Goal: Find specific page/section: Find specific page/section

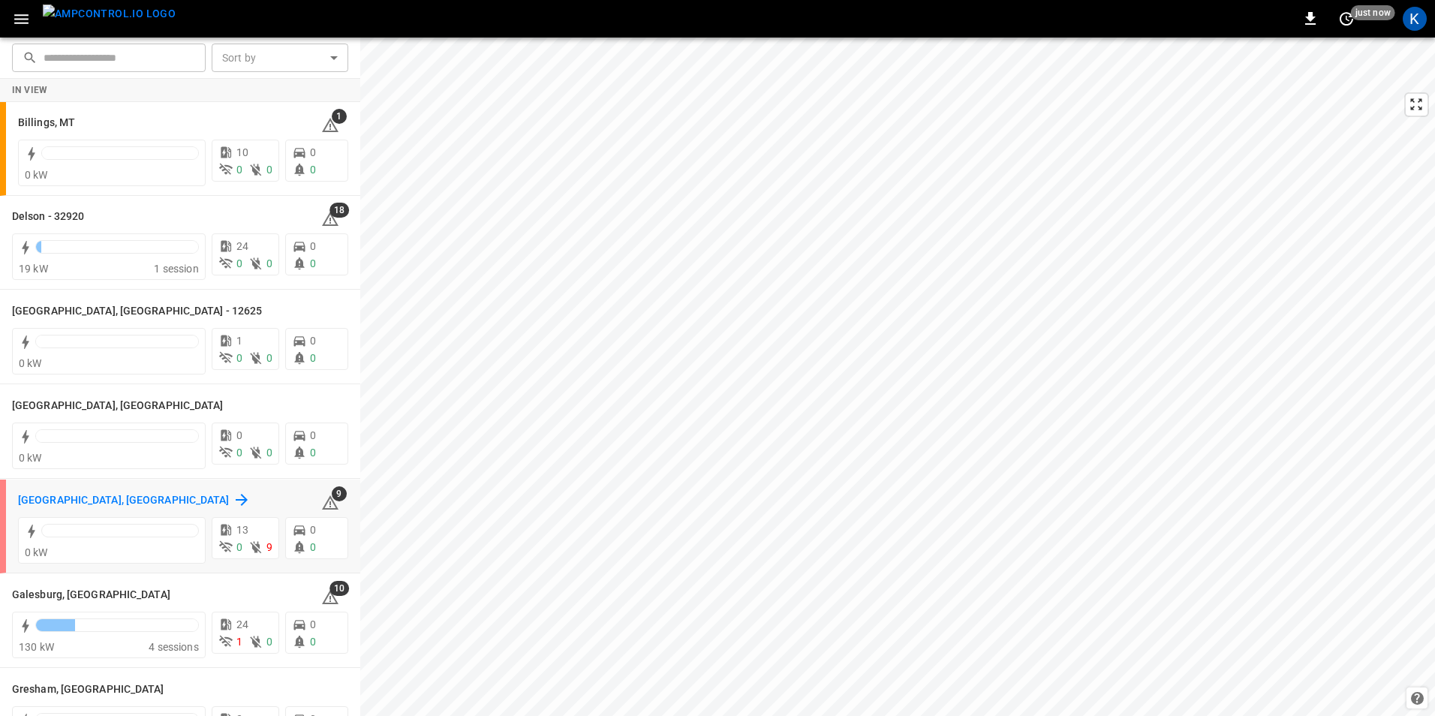
click at [82, 496] on h6 "[GEOGRAPHIC_DATA], [GEOGRAPHIC_DATA]" at bounding box center [124, 500] width 212 height 17
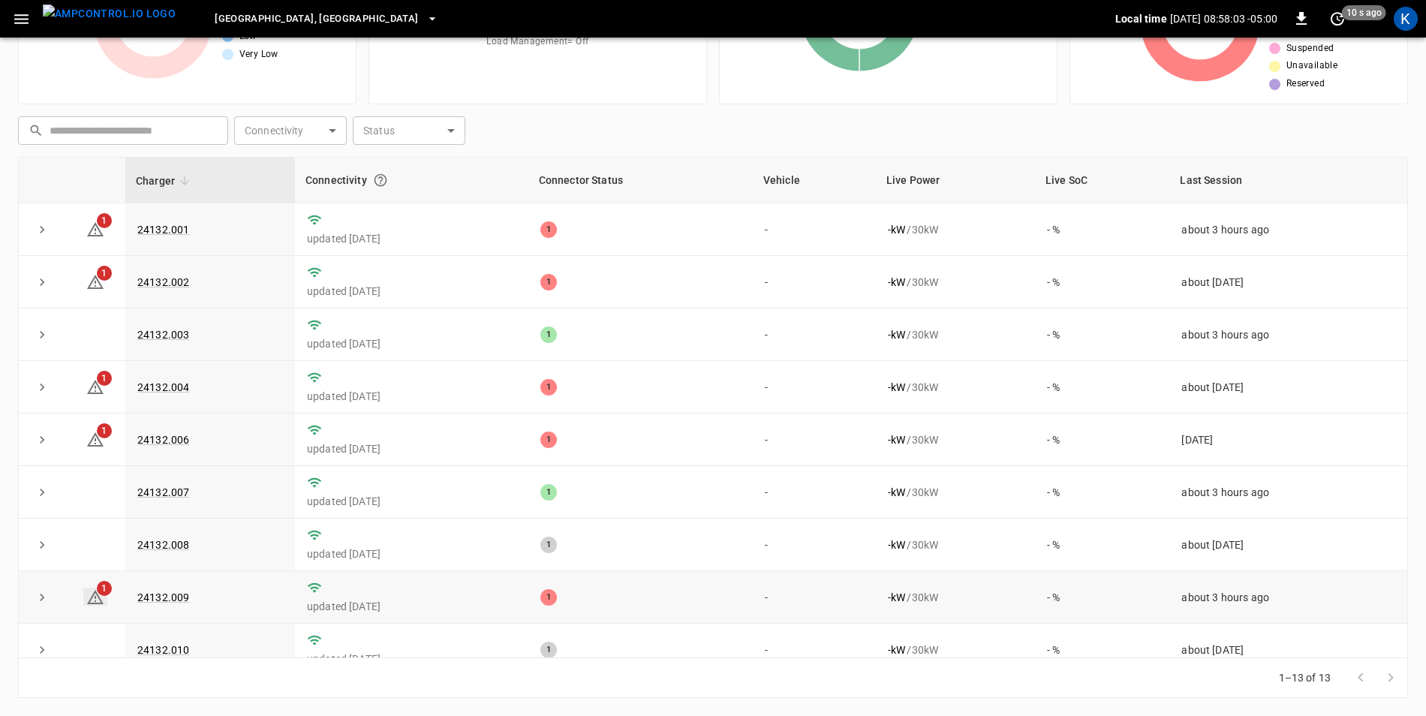
click at [96, 603] on icon at bounding box center [95, 597] width 17 height 14
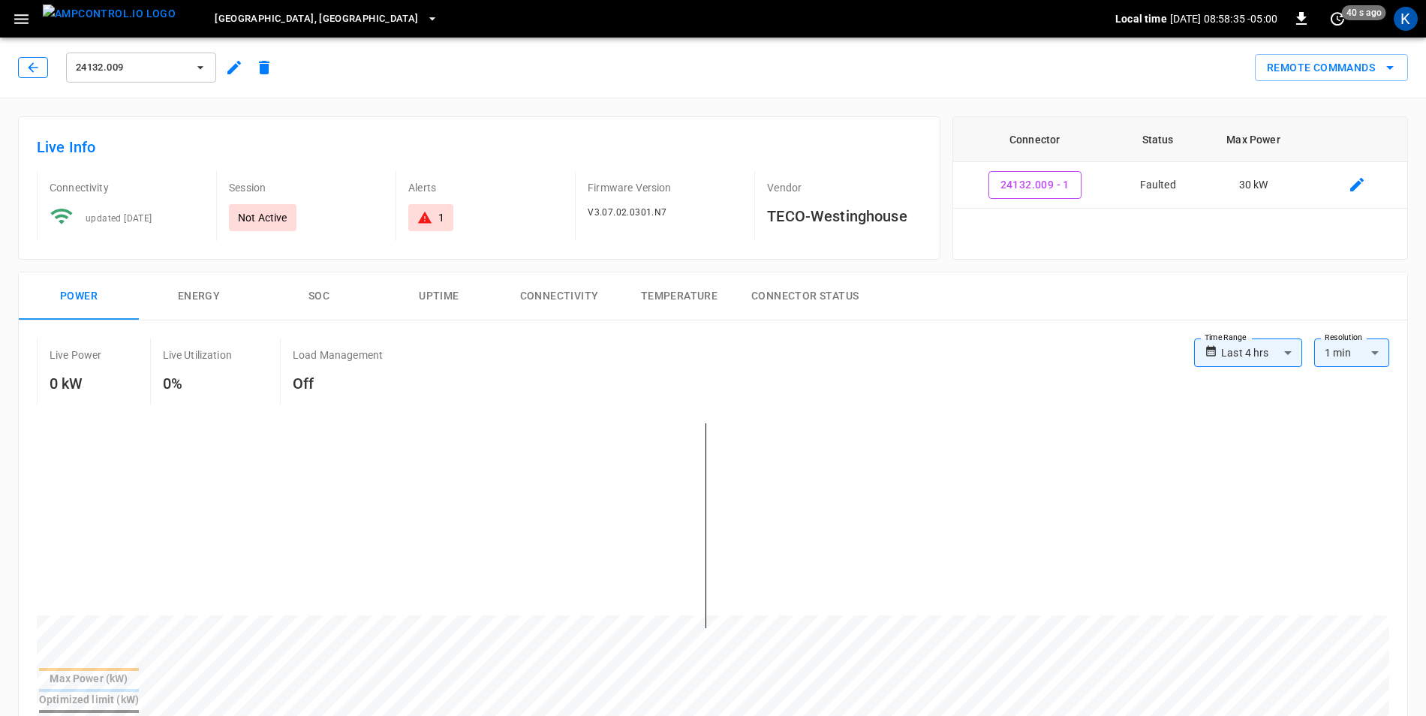
click at [26, 70] on icon "button" at bounding box center [33, 67] width 15 height 15
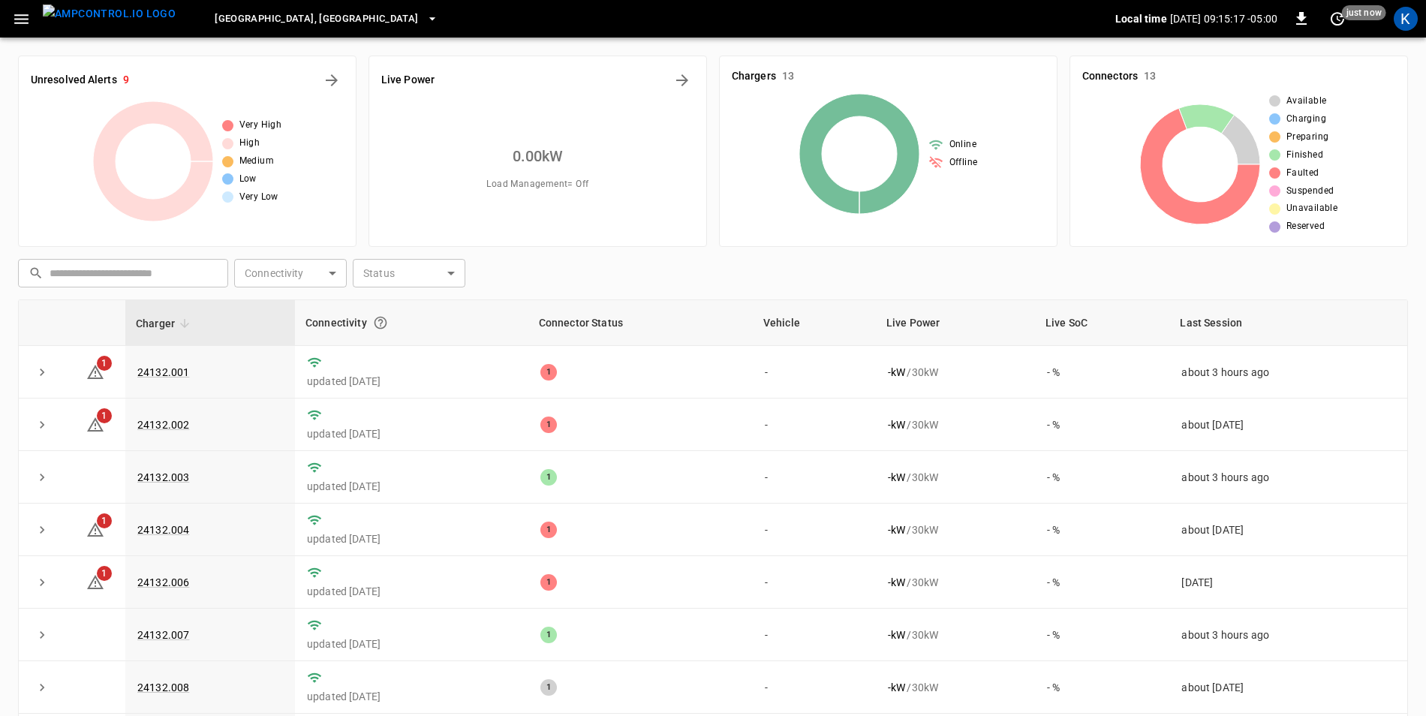
click at [425, 20] on icon "button" at bounding box center [432, 18] width 15 height 15
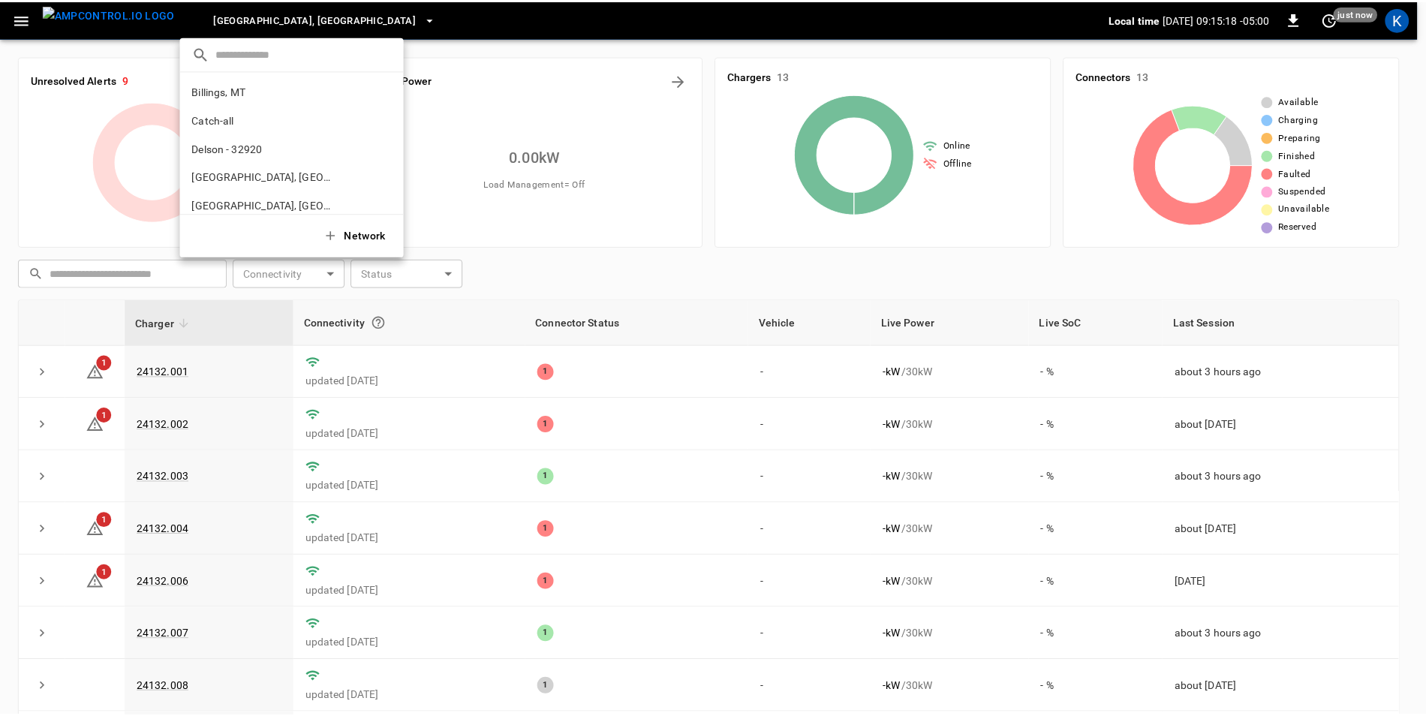
scroll to position [138, 0]
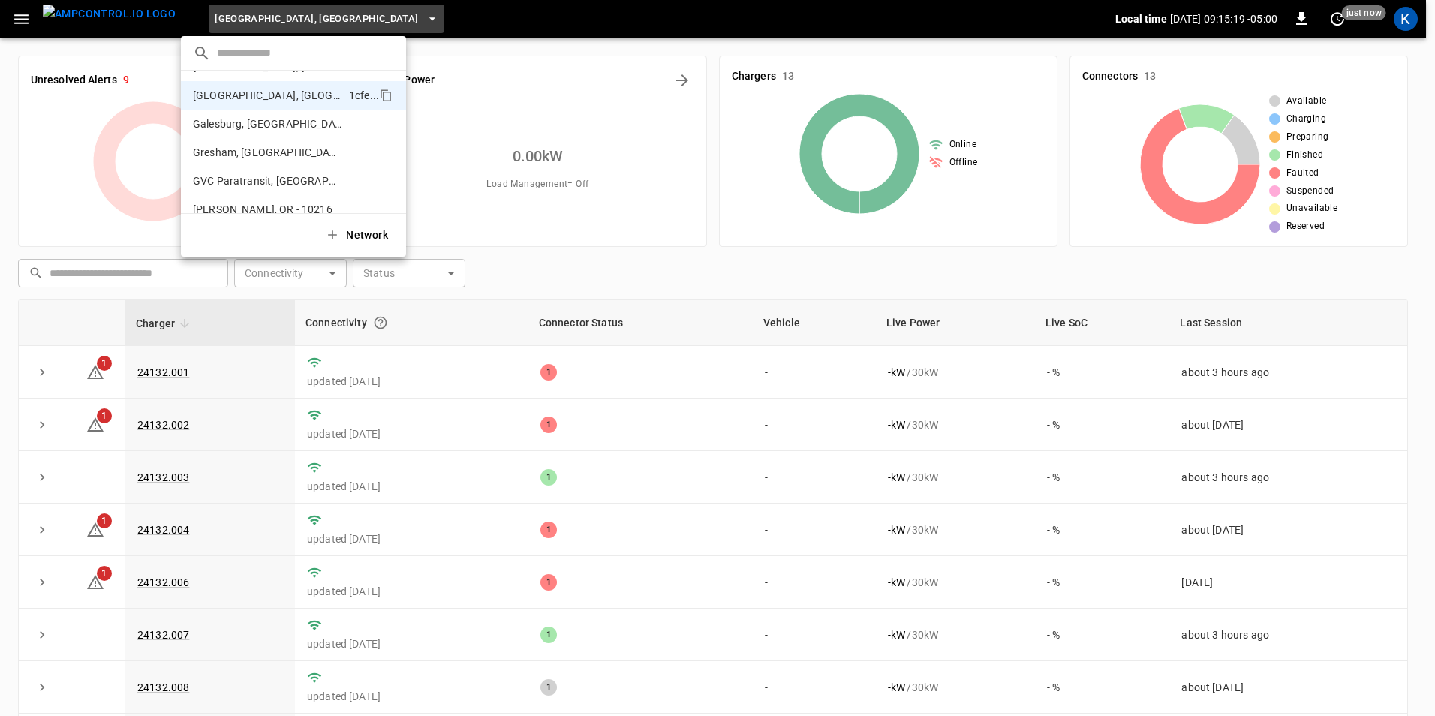
click at [325, 20] on div at bounding box center [717, 358] width 1435 height 716
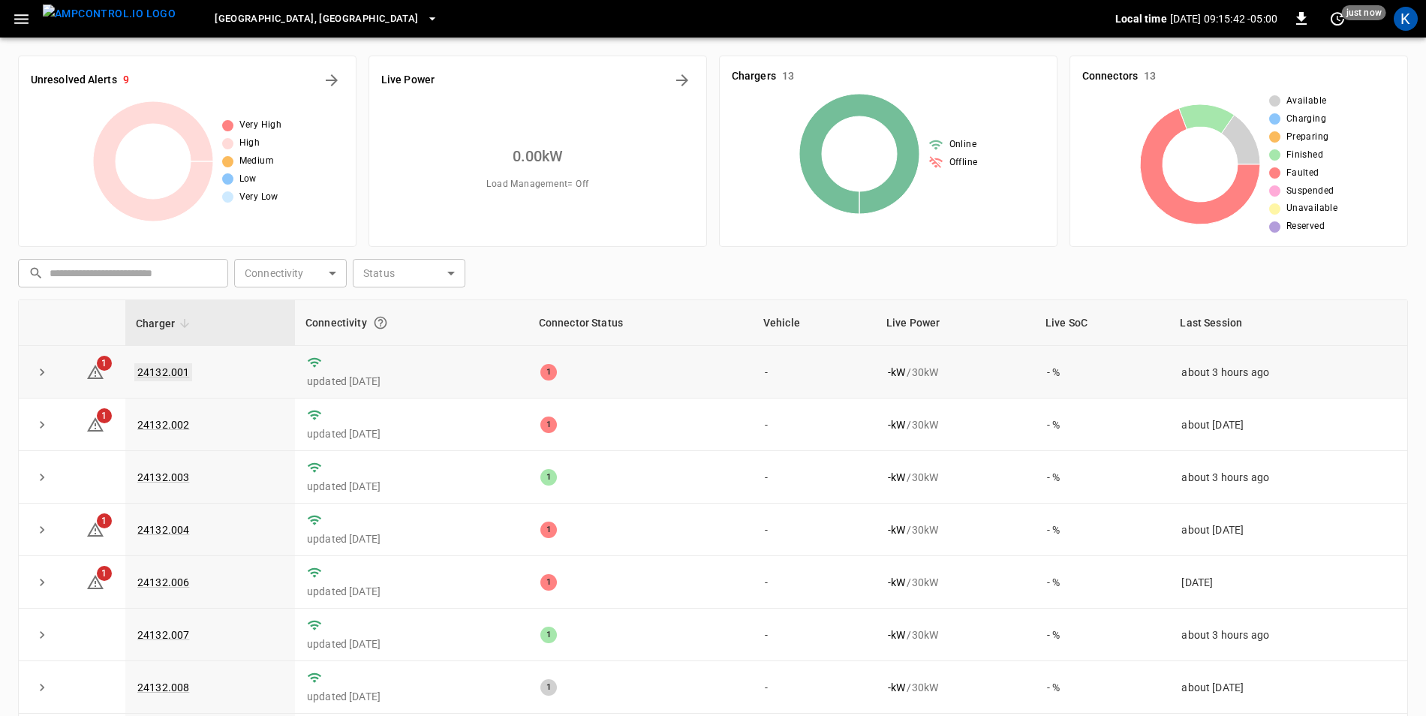
click at [177, 376] on link "24132.001" at bounding box center [163, 372] width 58 height 18
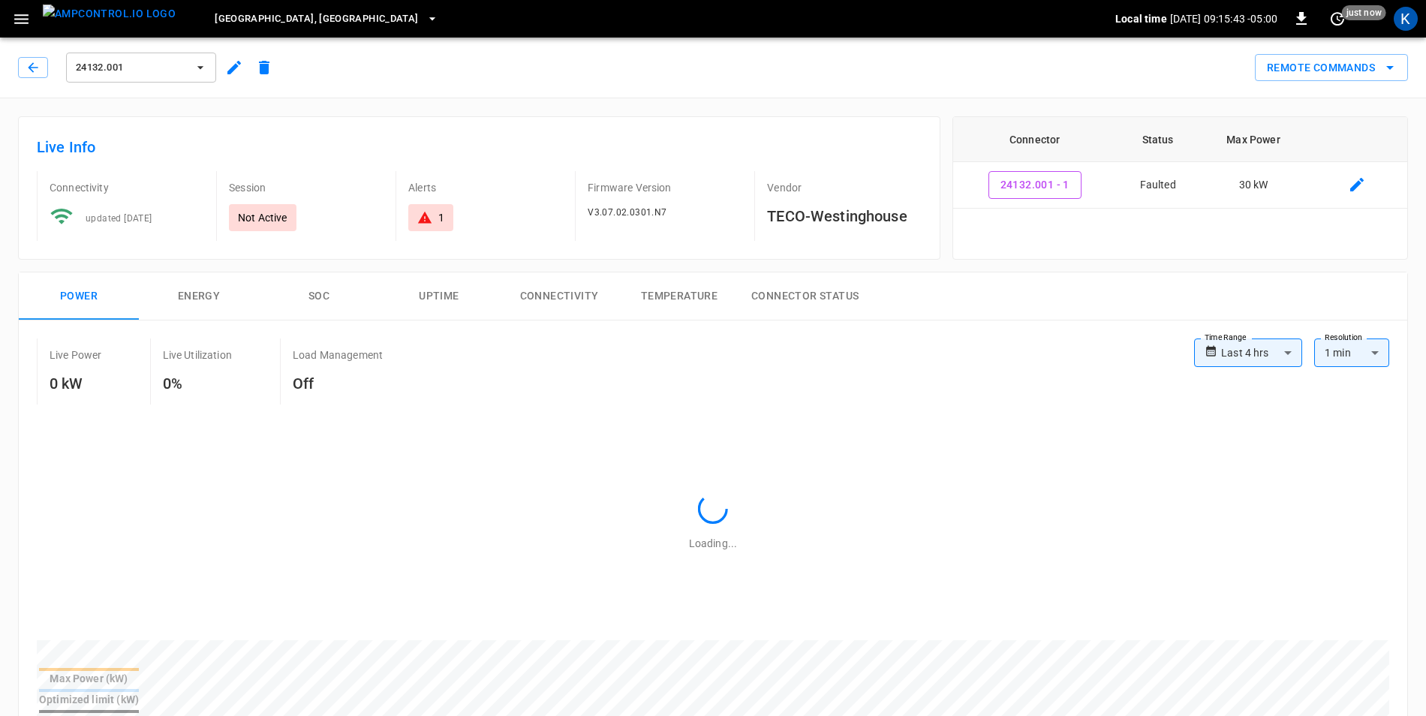
click at [237, 67] on icon "button" at bounding box center [234, 68] width 14 height 14
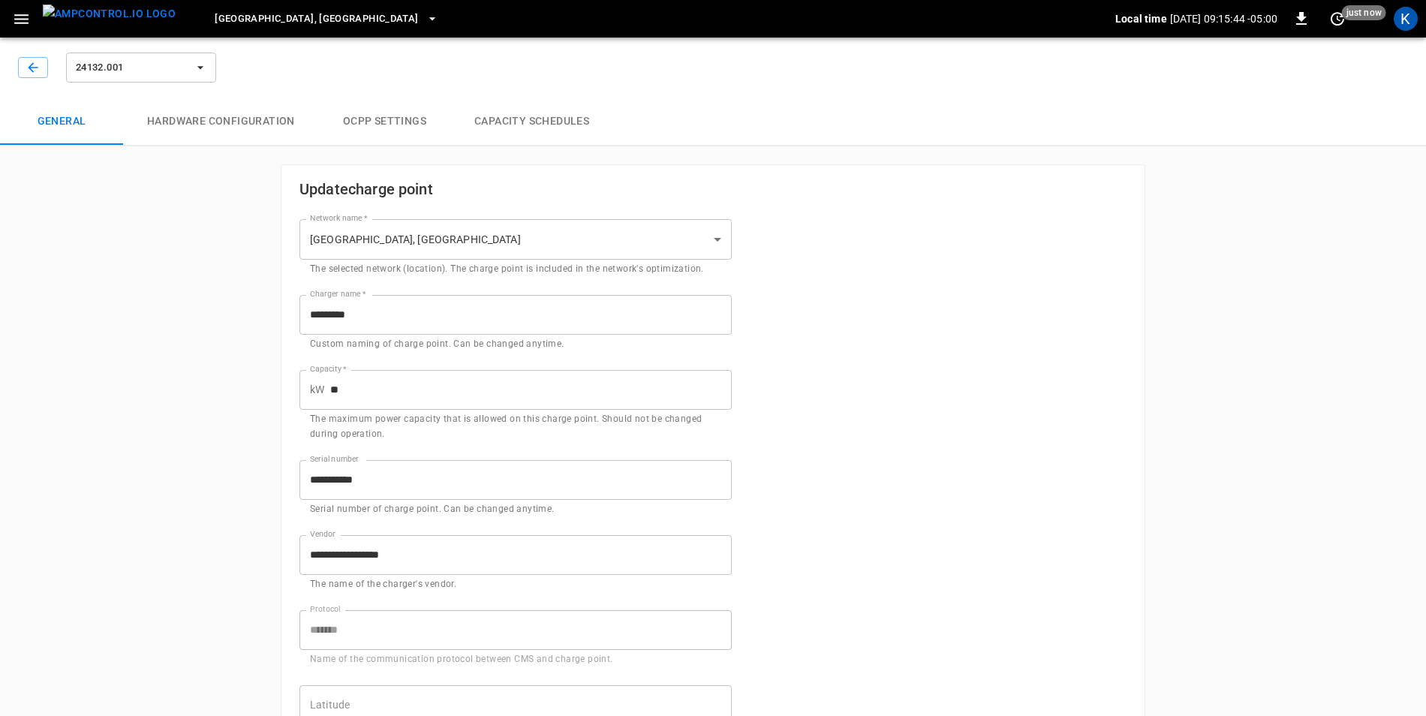
type input "**********"
click at [23, 68] on button "button" at bounding box center [33, 67] width 30 height 21
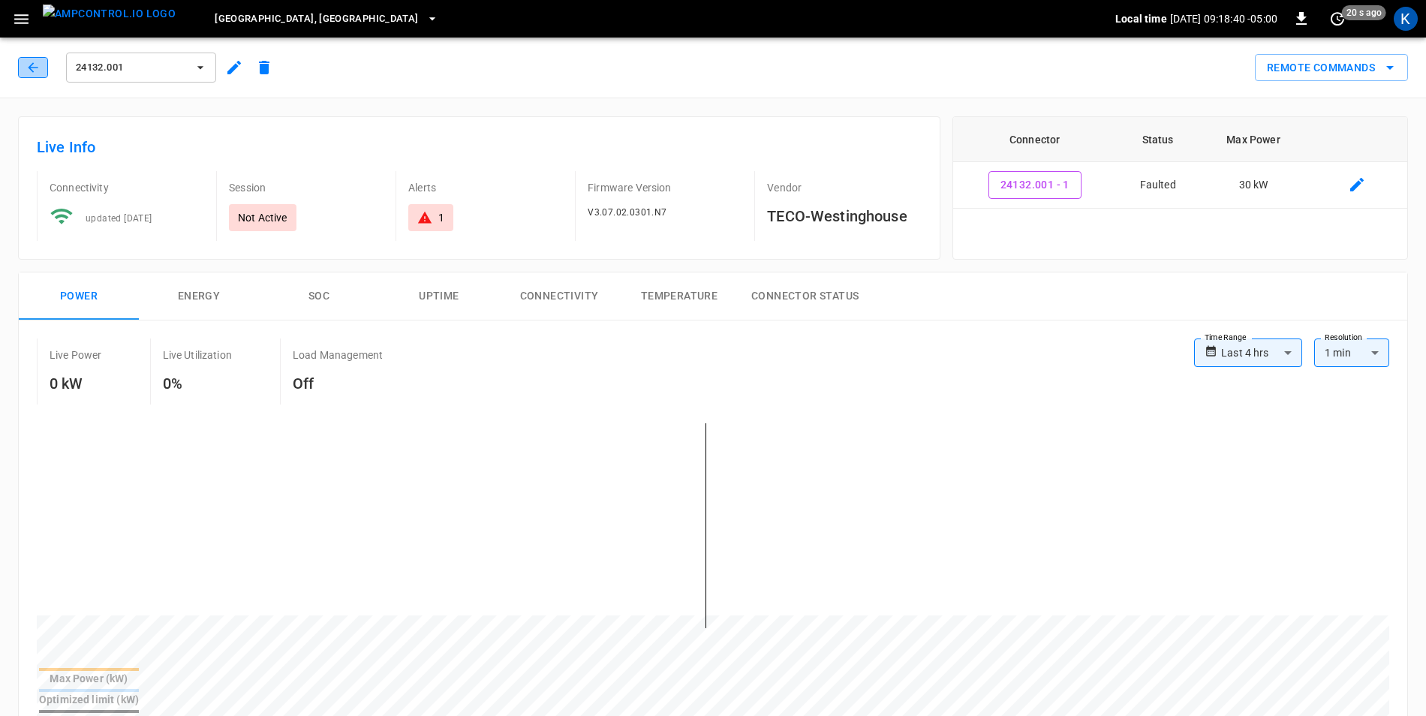
click at [29, 68] on icon "button" at bounding box center [33, 67] width 10 height 10
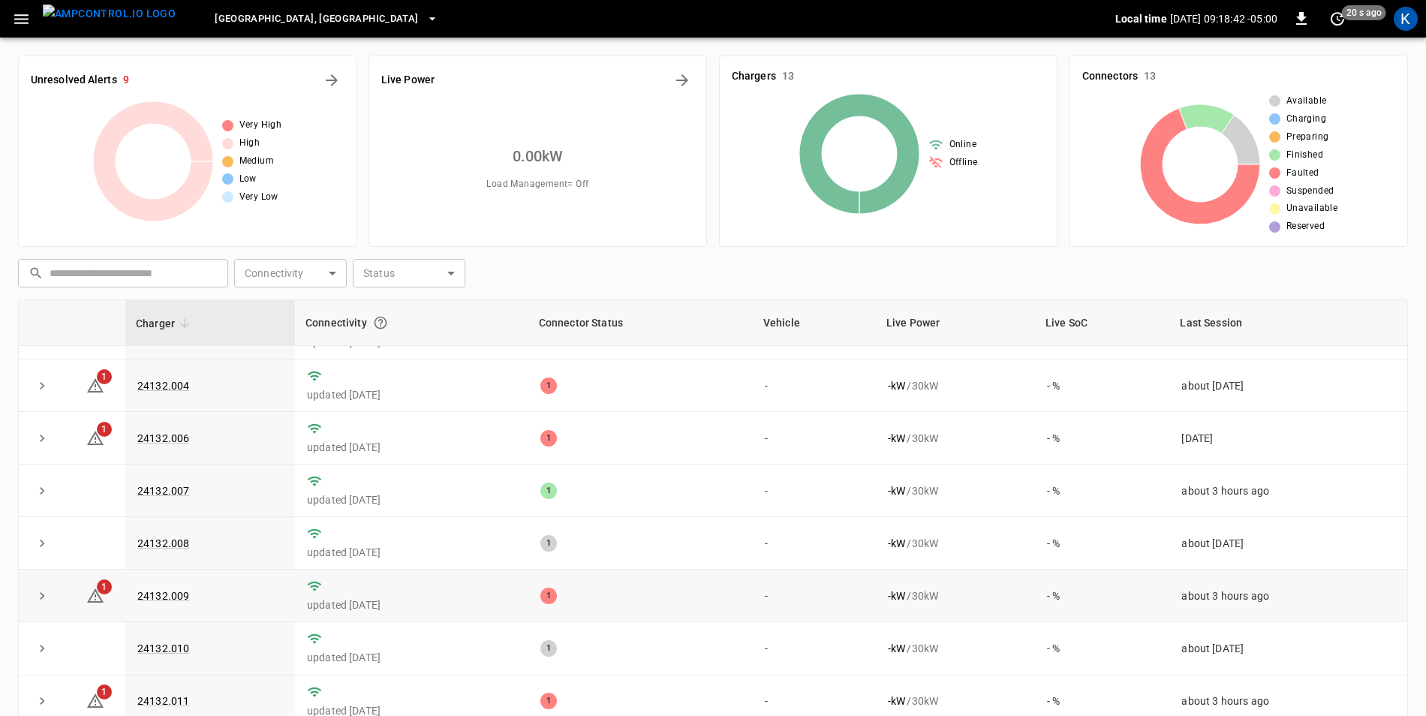
scroll to position [150, 0]
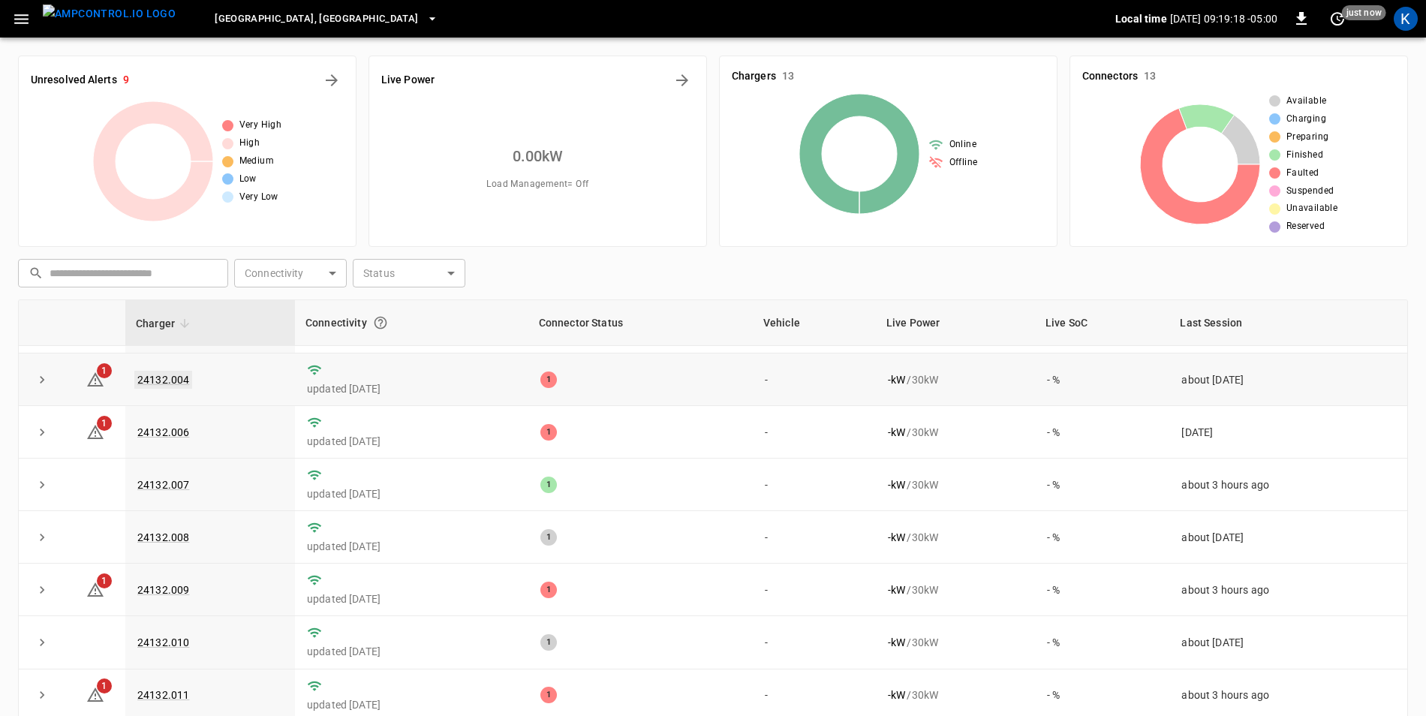
click at [164, 381] on link "24132.004" at bounding box center [163, 380] width 58 height 18
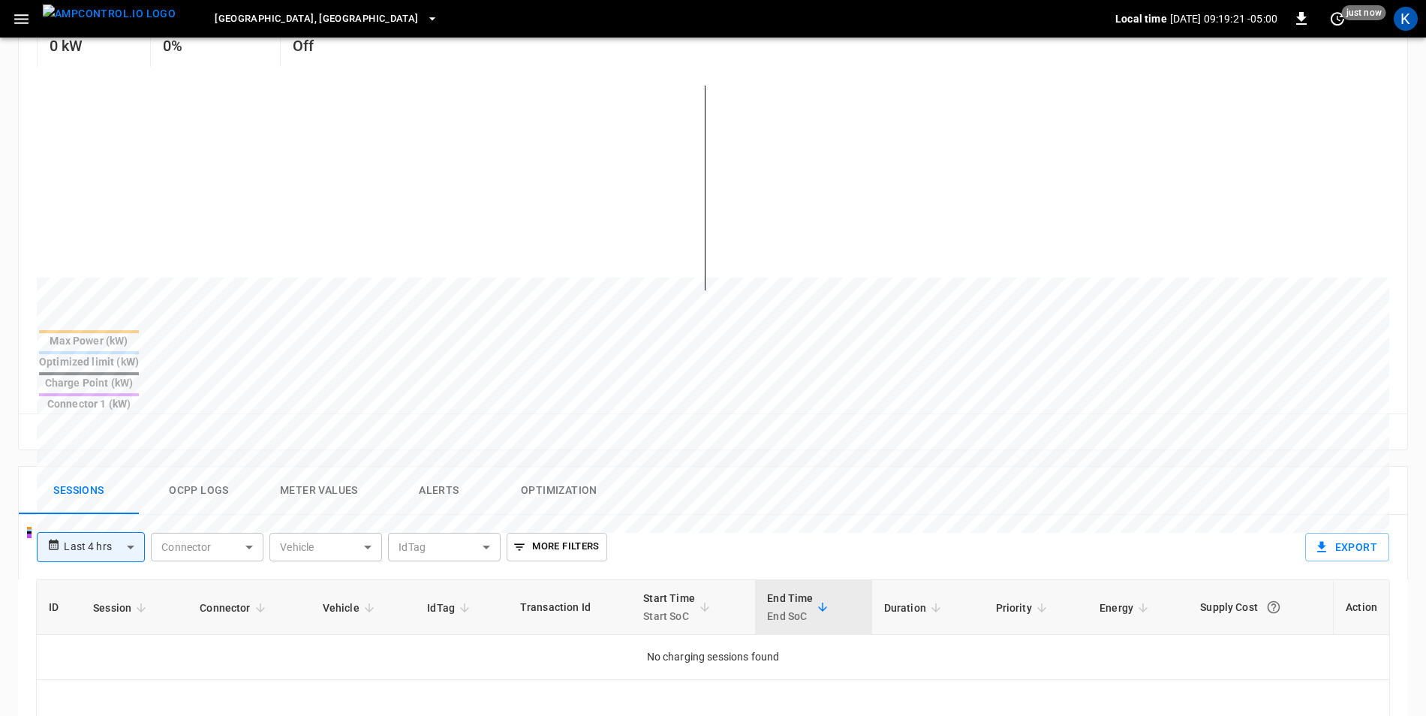
scroll to position [450, 0]
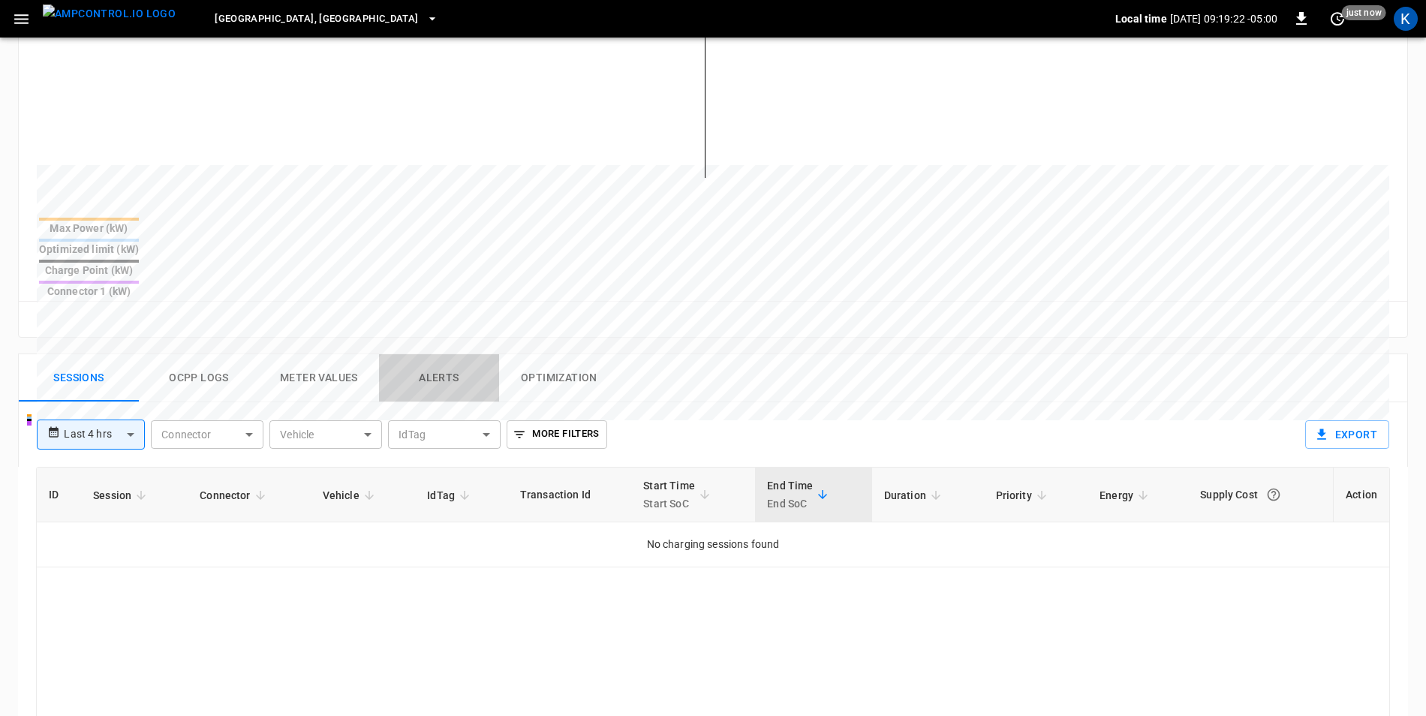
click at [432, 354] on button "Alerts" at bounding box center [439, 378] width 120 height 48
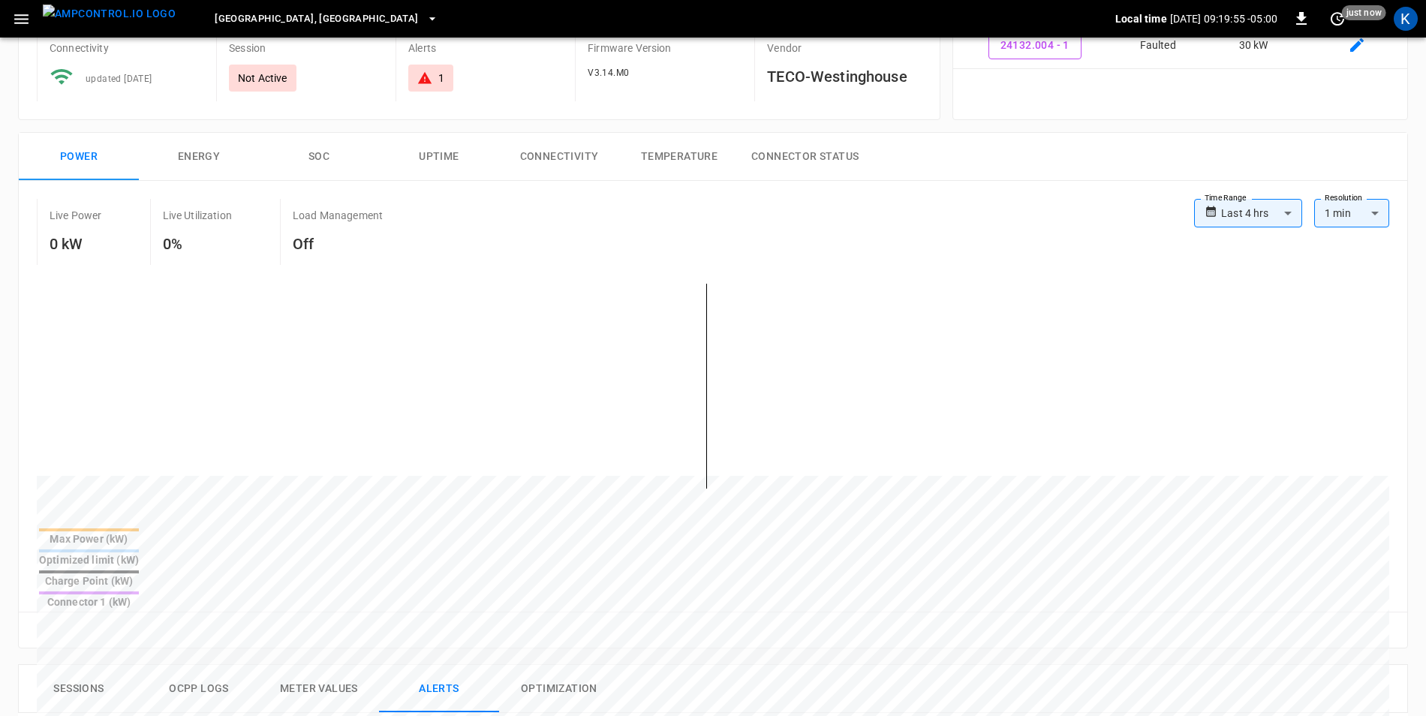
scroll to position [0, 0]
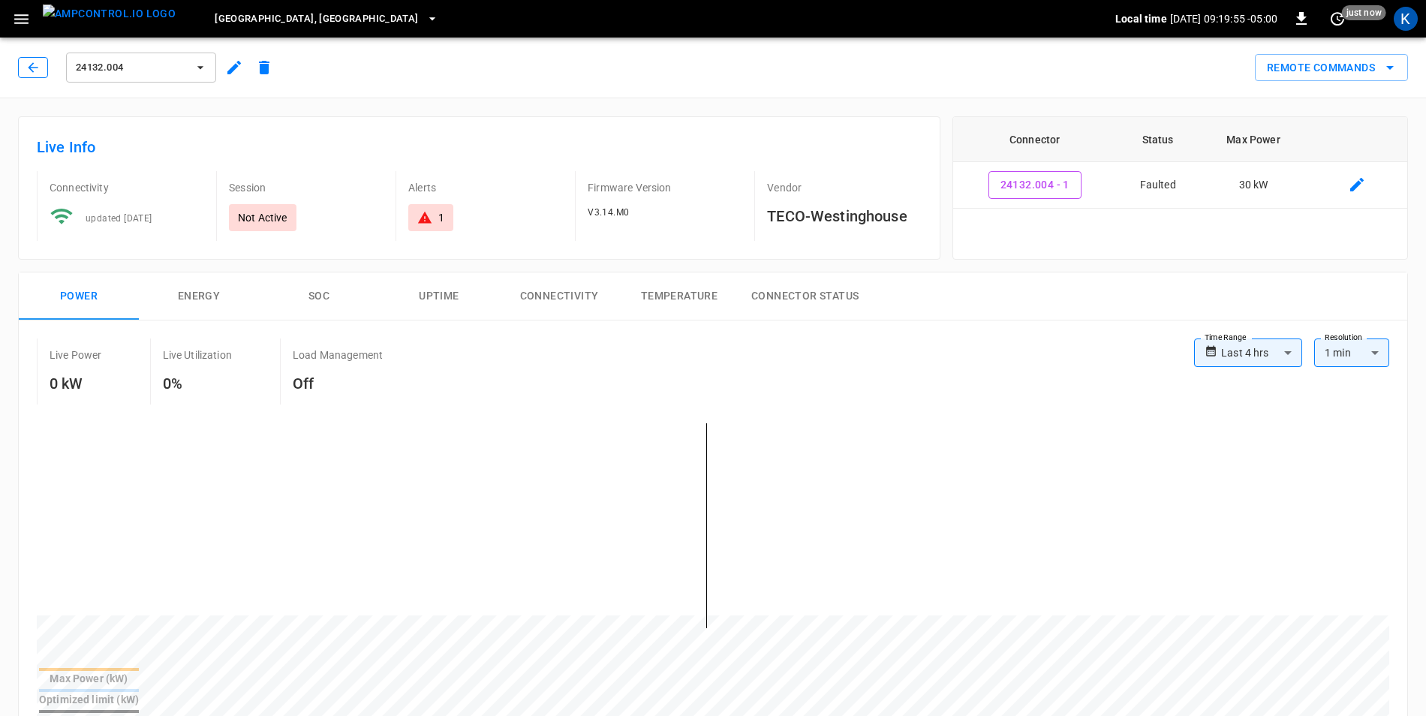
click at [34, 69] on icon "button" at bounding box center [33, 67] width 15 height 15
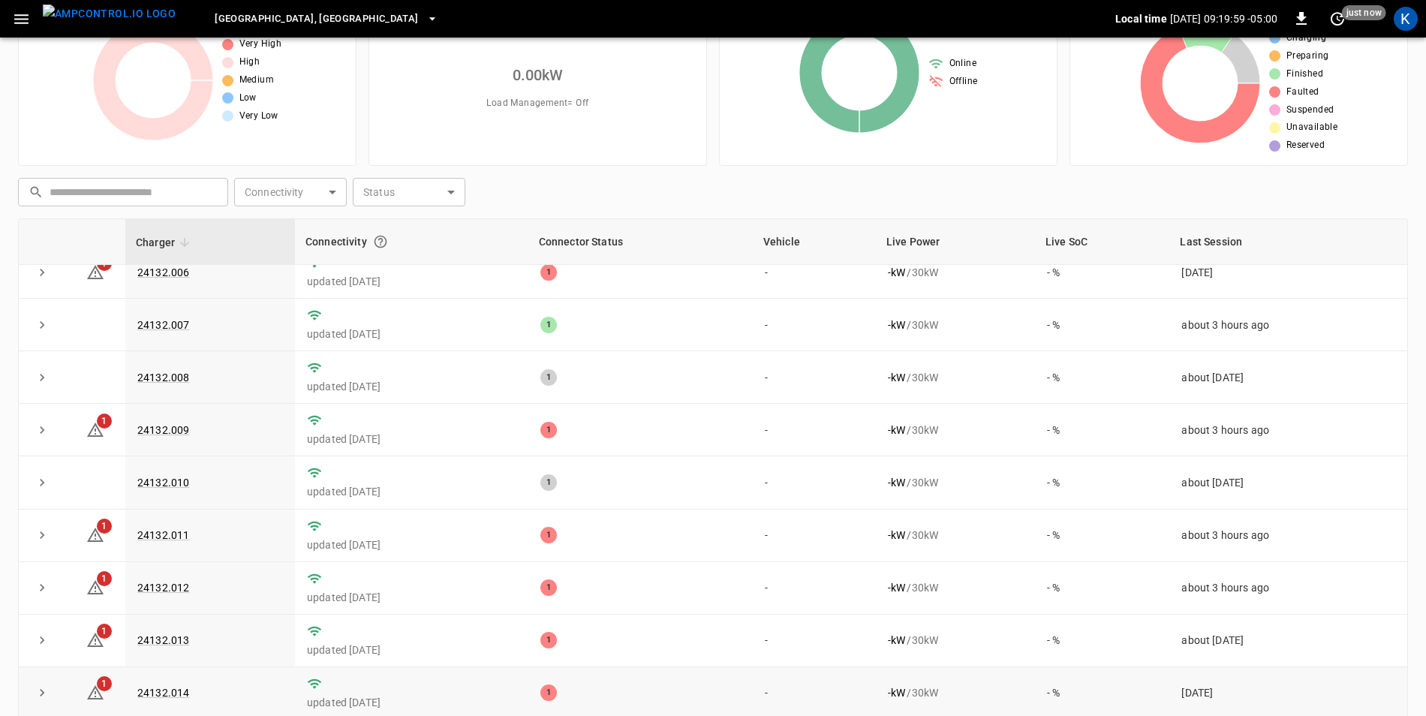
scroll to position [143, 0]
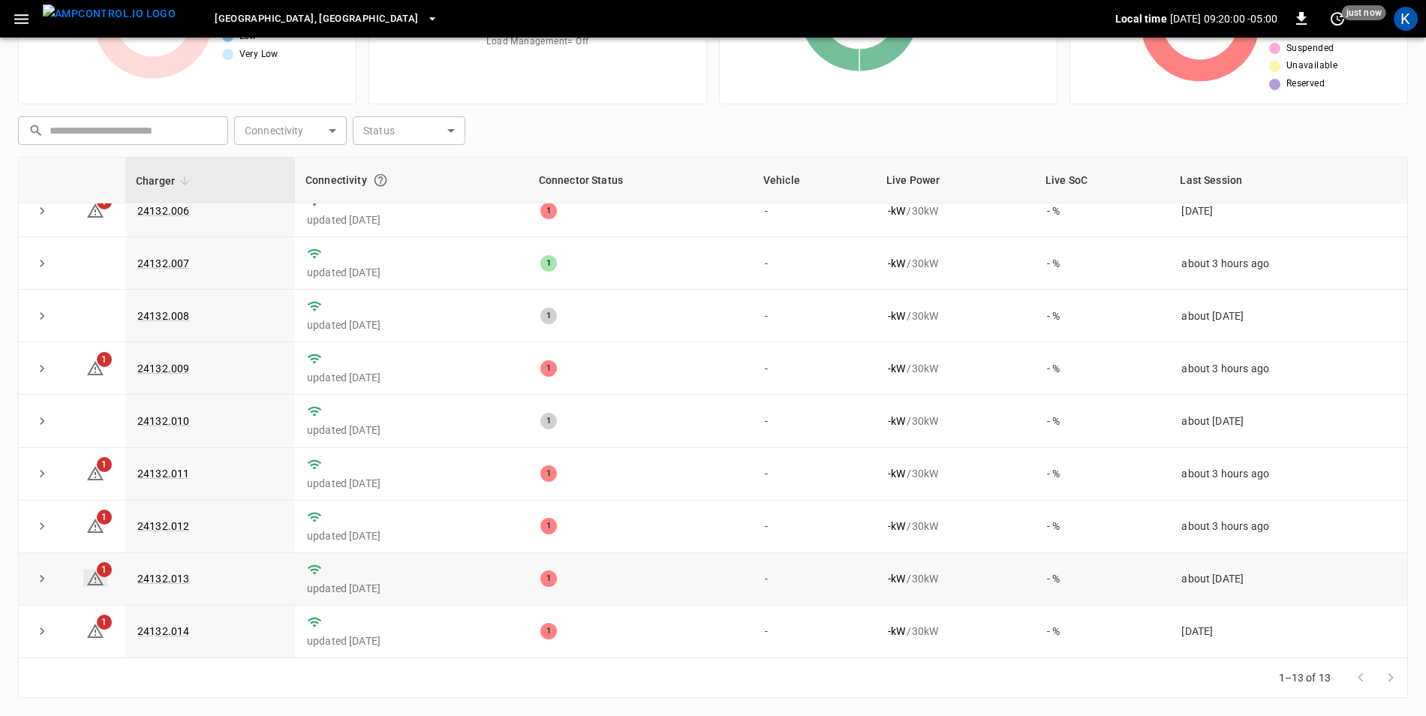
click at [97, 578] on icon at bounding box center [95, 579] width 18 height 18
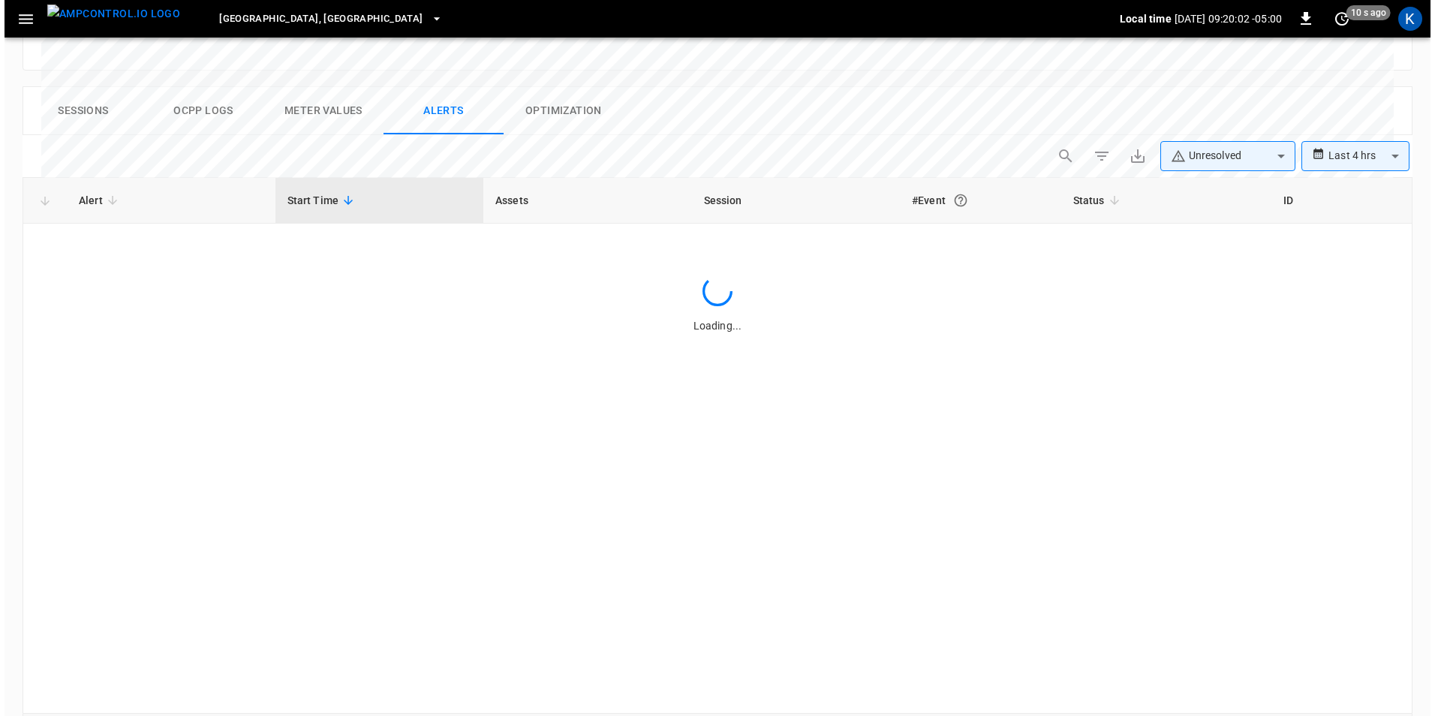
scroll to position [710, 0]
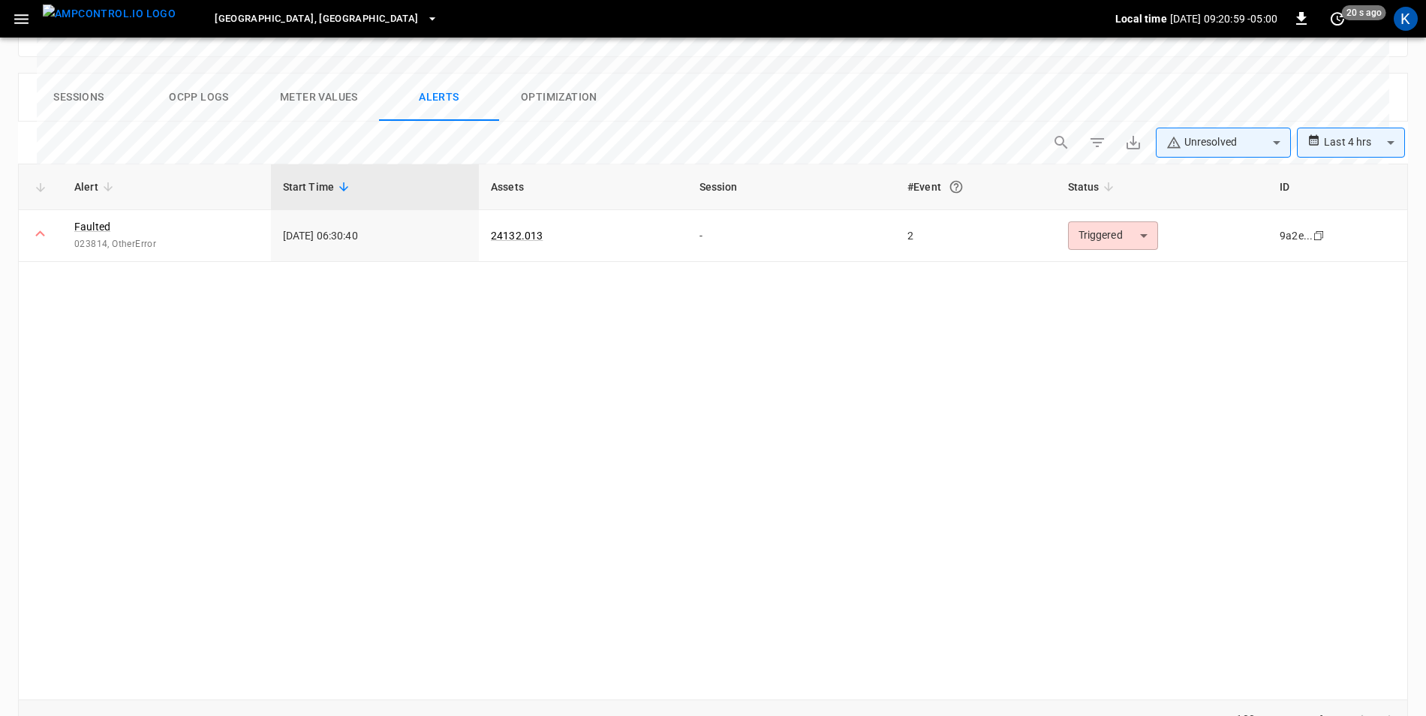
click at [17, 10] on icon "button" at bounding box center [21, 19] width 19 height 19
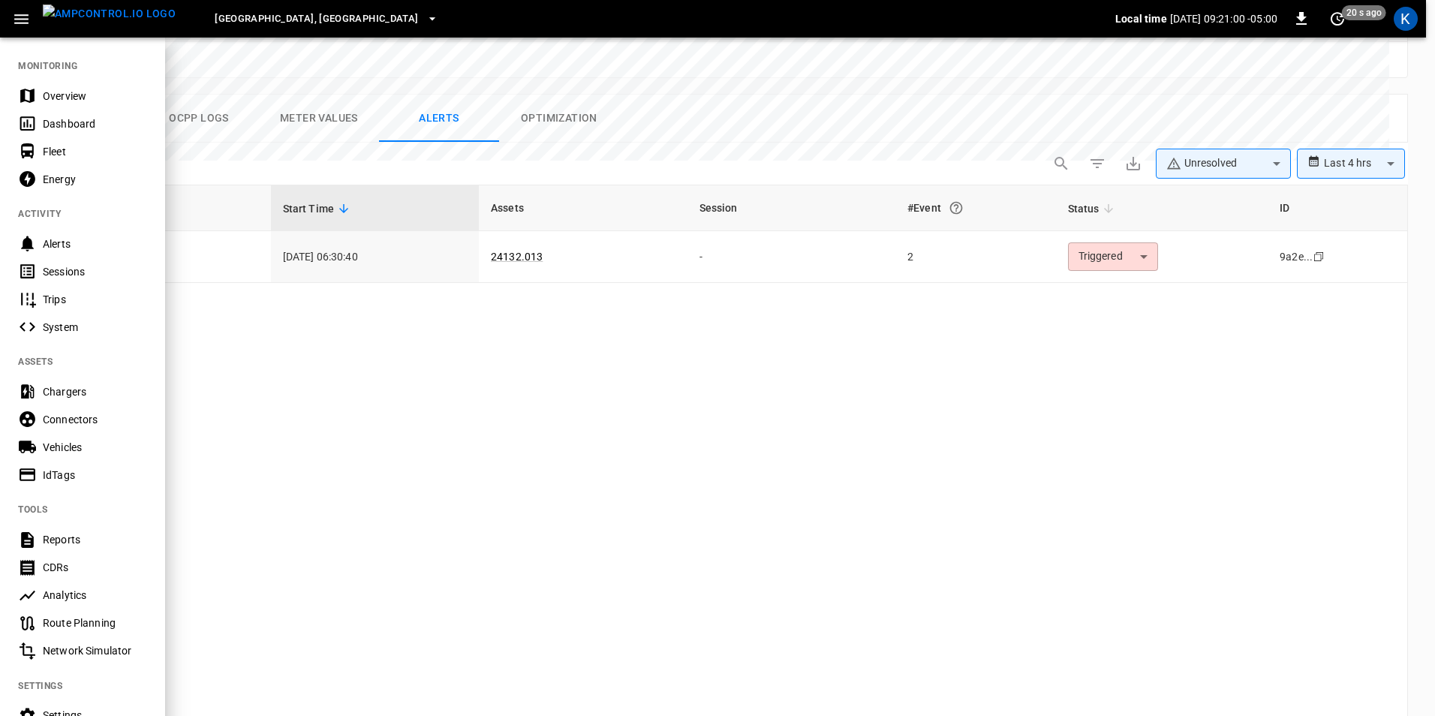
click at [52, 98] on div "Overview" at bounding box center [95, 96] width 104 height 15
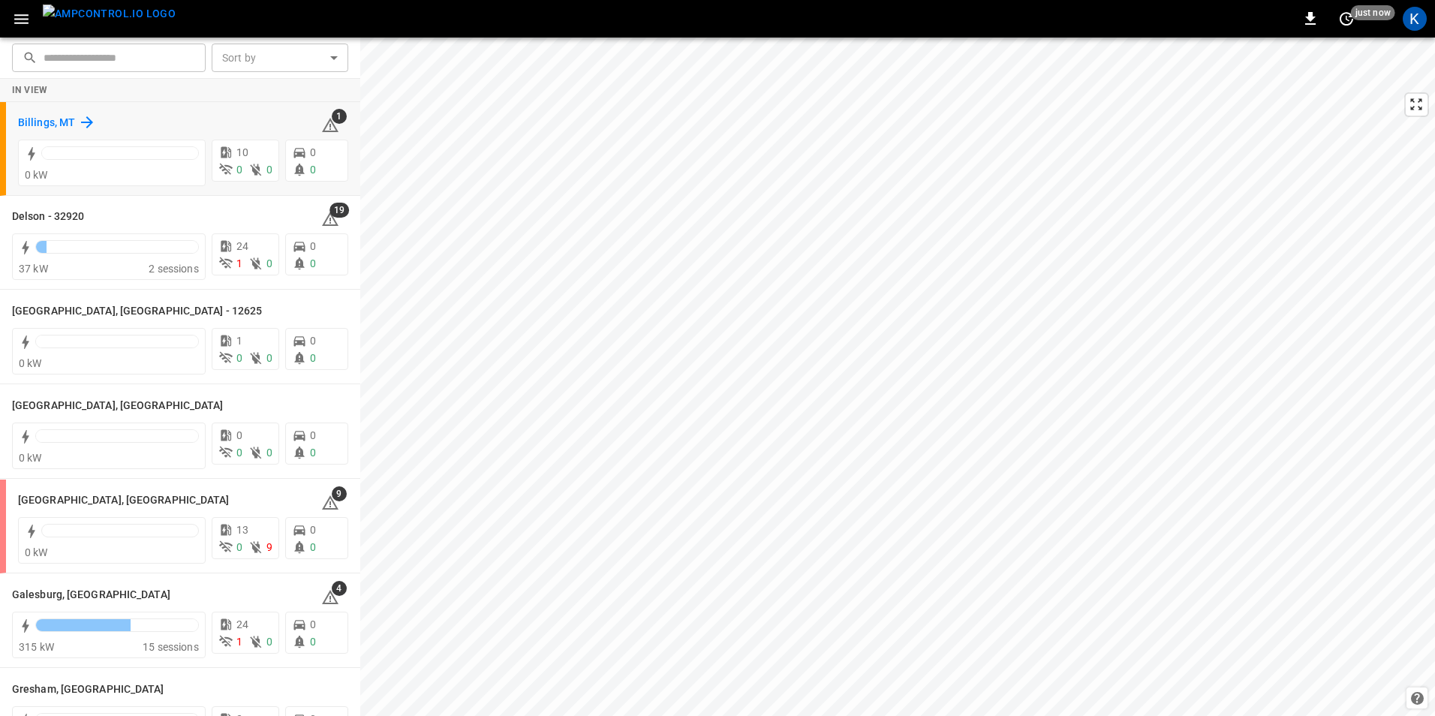
click at [45, 117] on h6 "Billings, MT" at bounding box center [46, 123] width 57 height 17
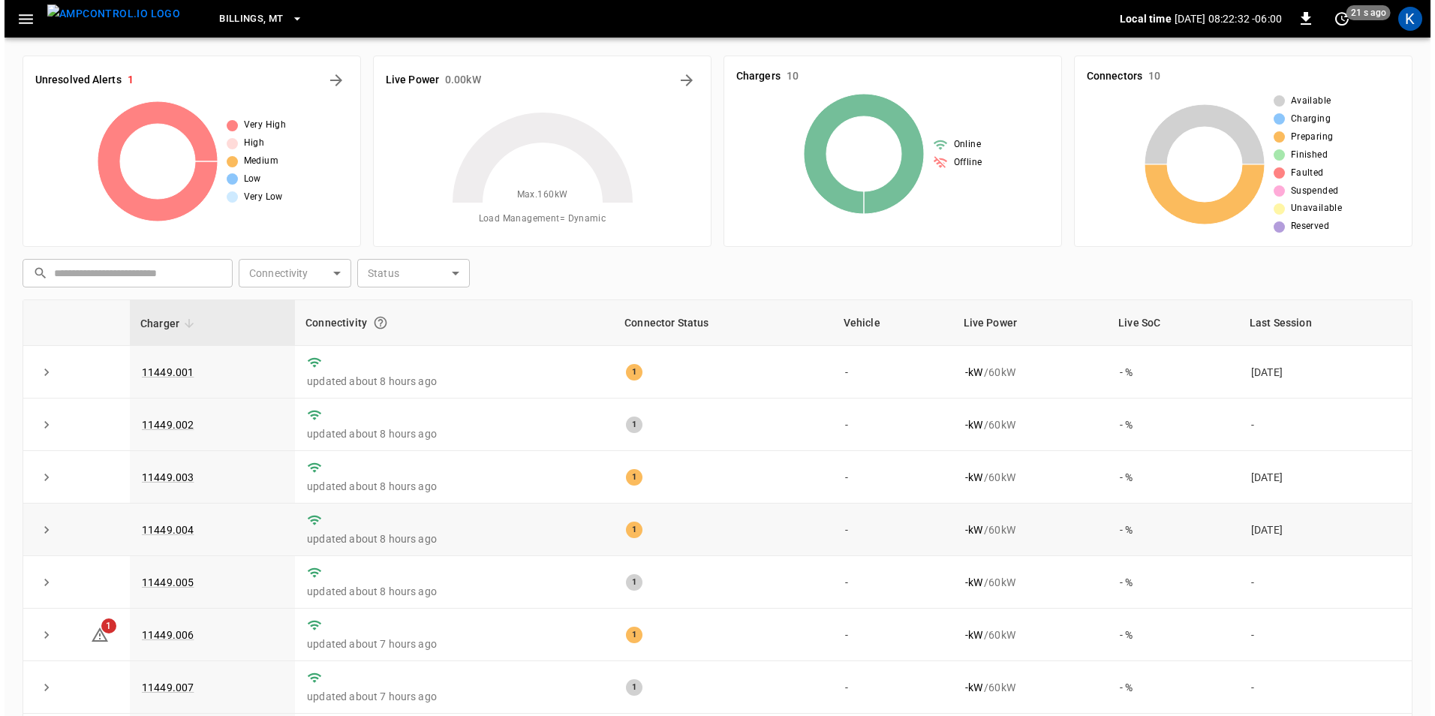
scroll to position [79, 0]
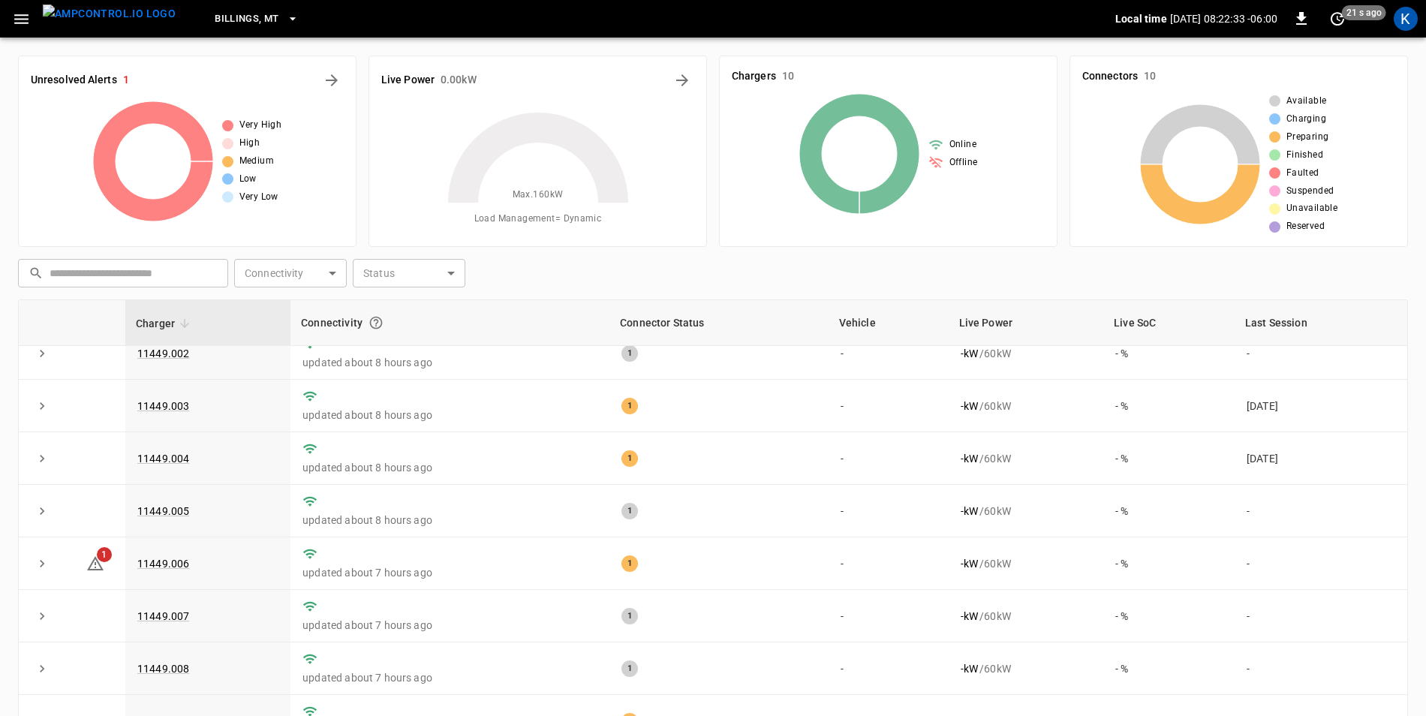
click at [3, 21] on div "Billings, [GEOGRAPHIC_DATA] Local time [DATE] 08:22:33 -06:00 0 21 s ago K" at bounding box center [713, 19] width 1426 height 38
click at [20, 21] on icon "button" at bounding box center [21, 19] width 19 height 19
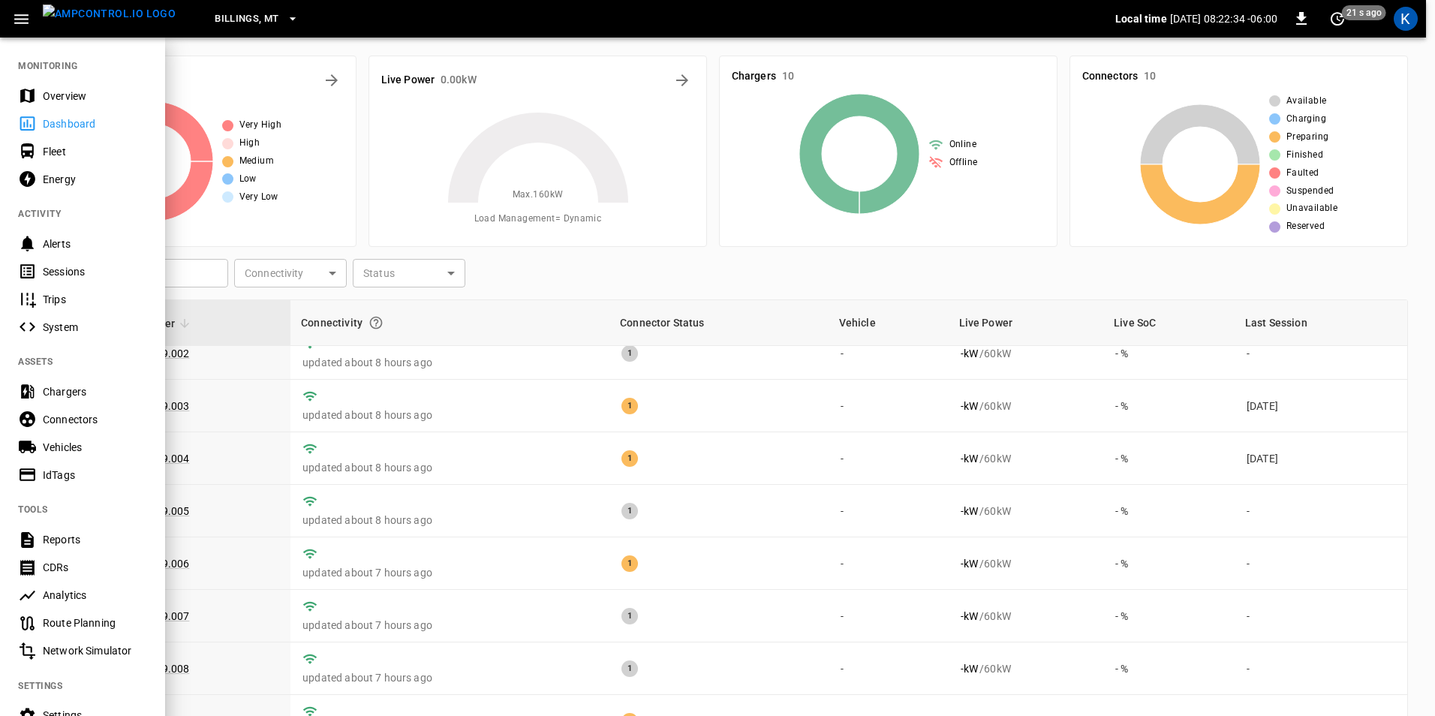
click at [56, 98] on div "Overview" at bounding box center [95, 96] width 104 height 15
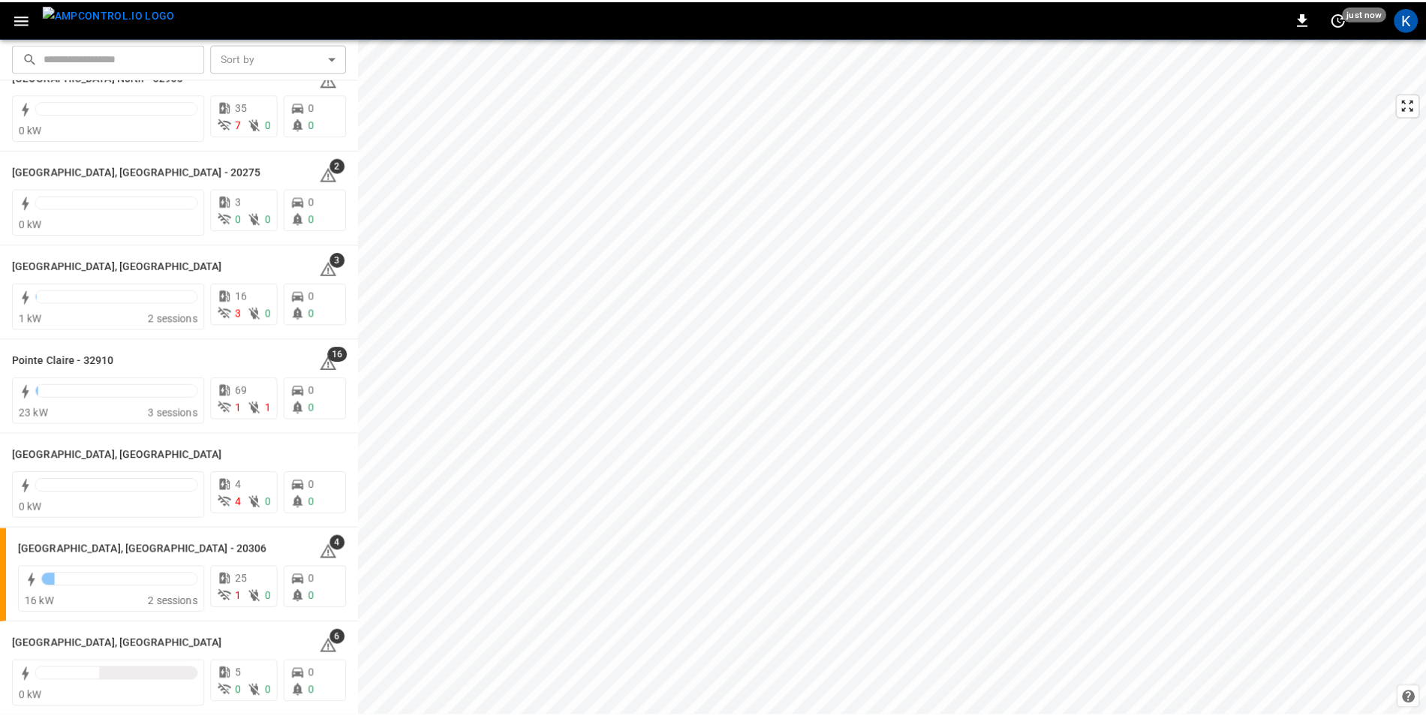
scroll to position [1276, 0]
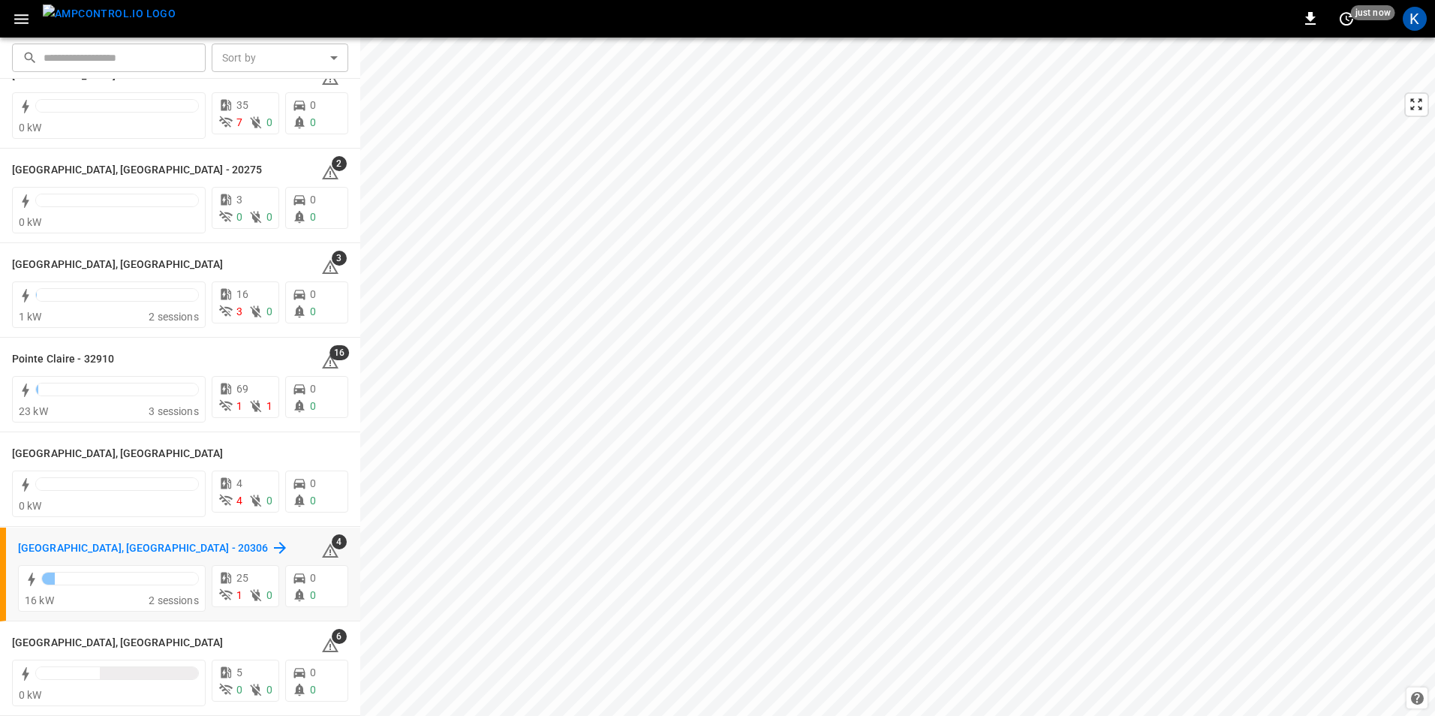
click at [71, 549] on h6 "[GEOGRAPHIC_DATA], [GEOGRAPHIC_DATA] - 20306" at bounding box center [143, 548] width 250 height 17
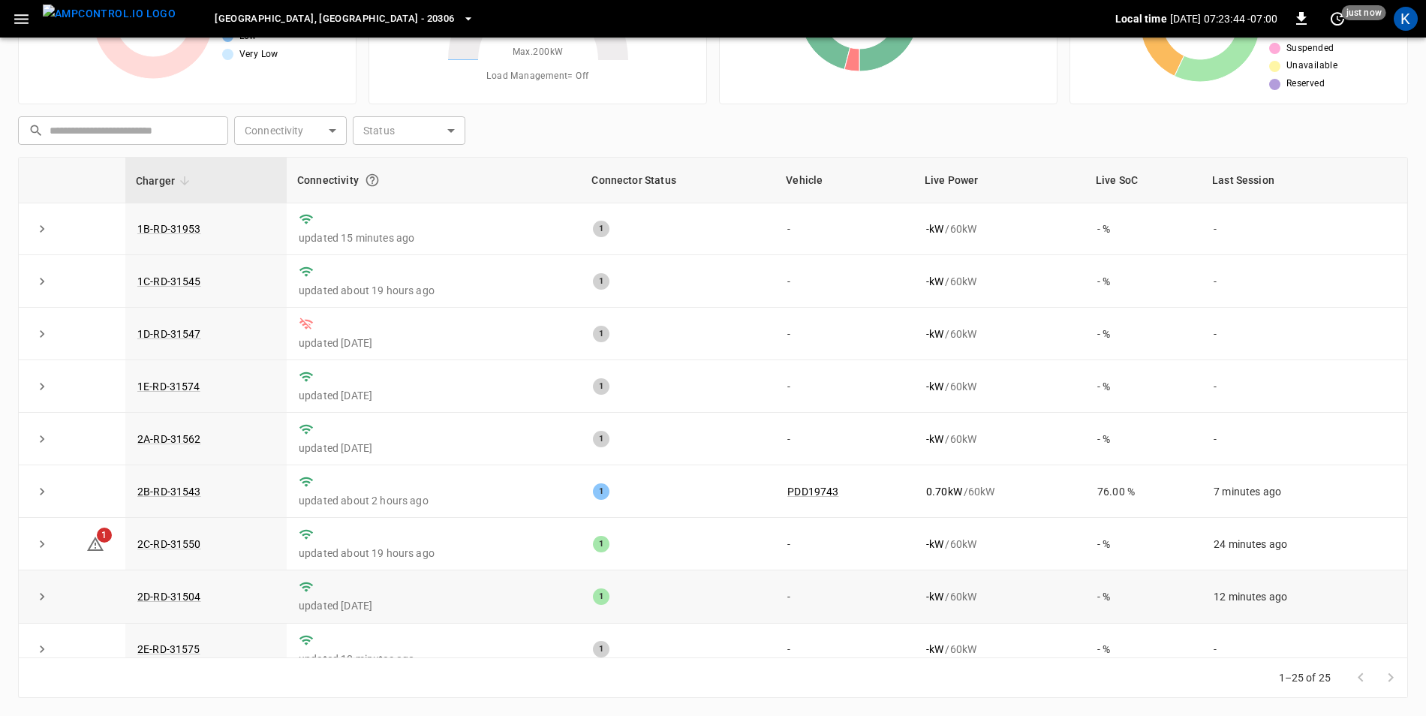
scroll to position [353, 0]
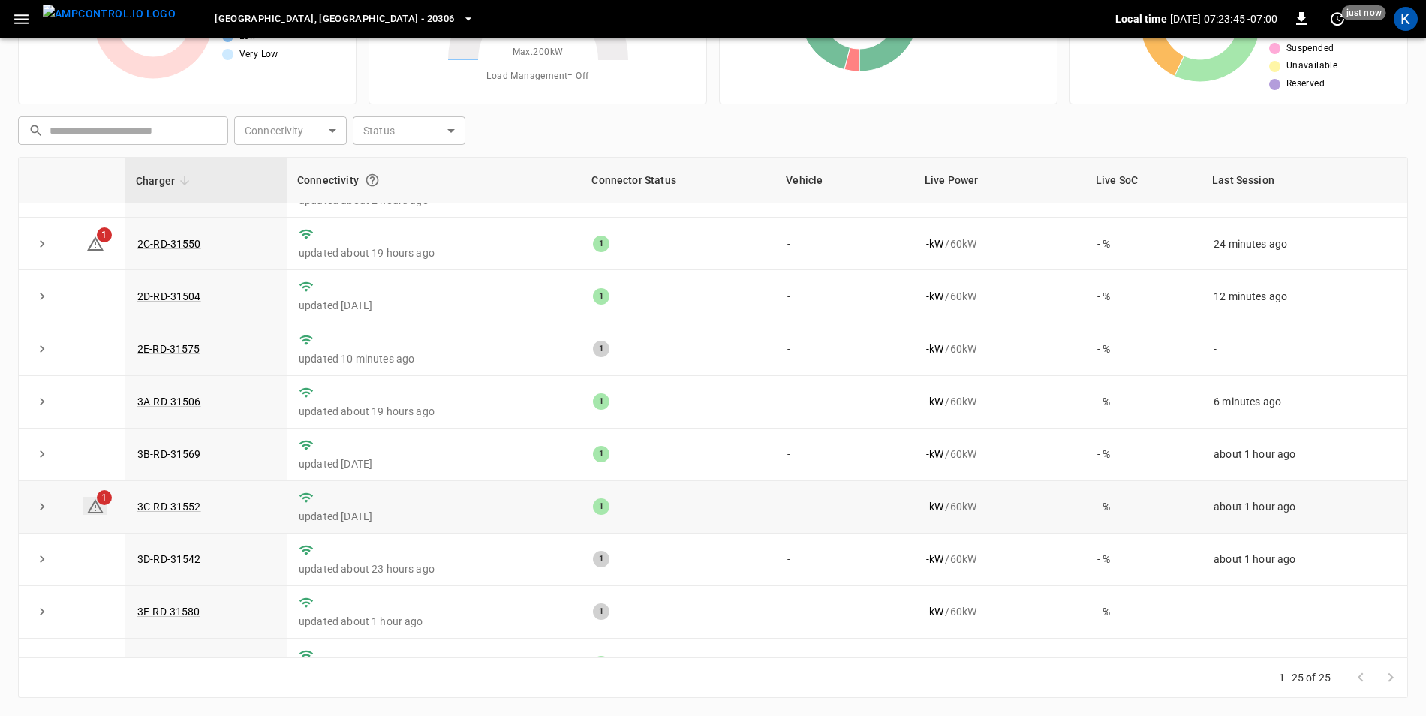
click at [96, 516] on icon at bounding box center [95, 507] width 18 height 18
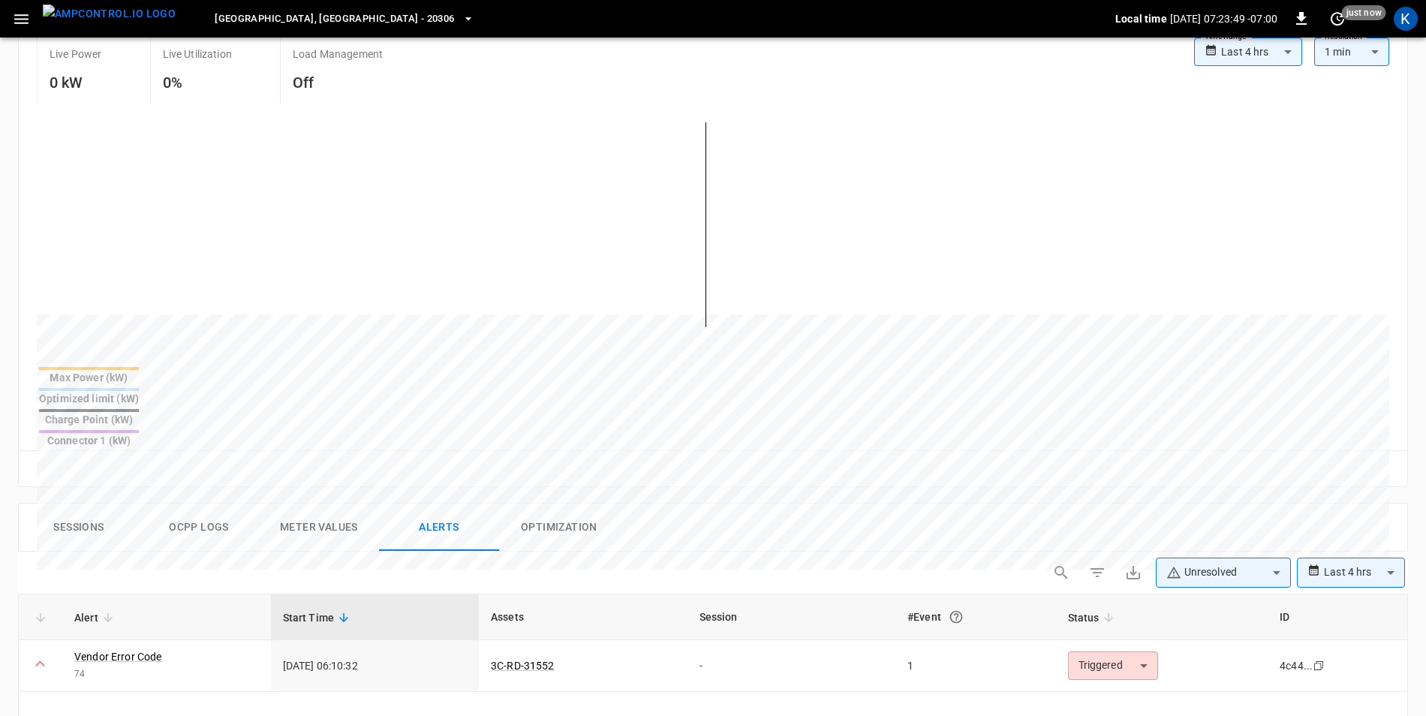
scroll to position [260, 0]
